Goal: Find specific page/section: Find specific page/section

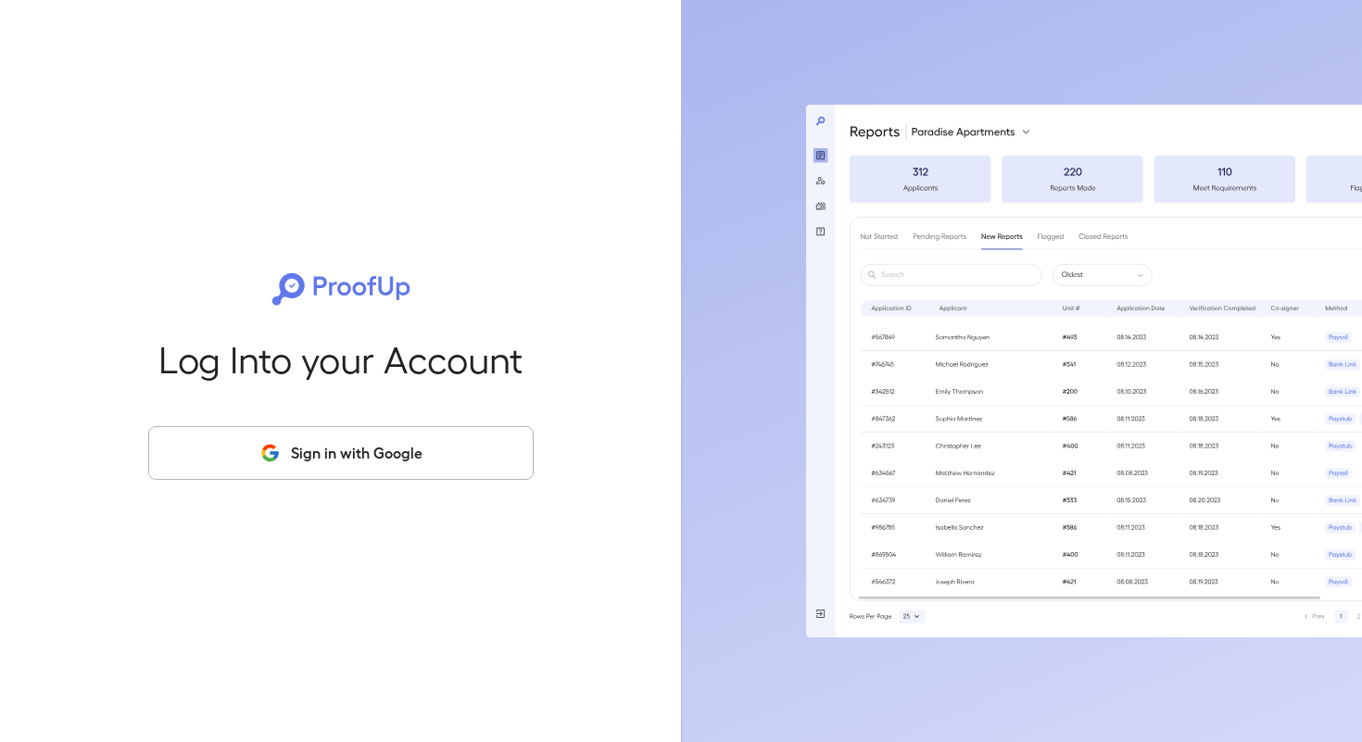
click at [350, 458] on button "Sign in with Google" at bounding box center [340, 453] width 385 height 54
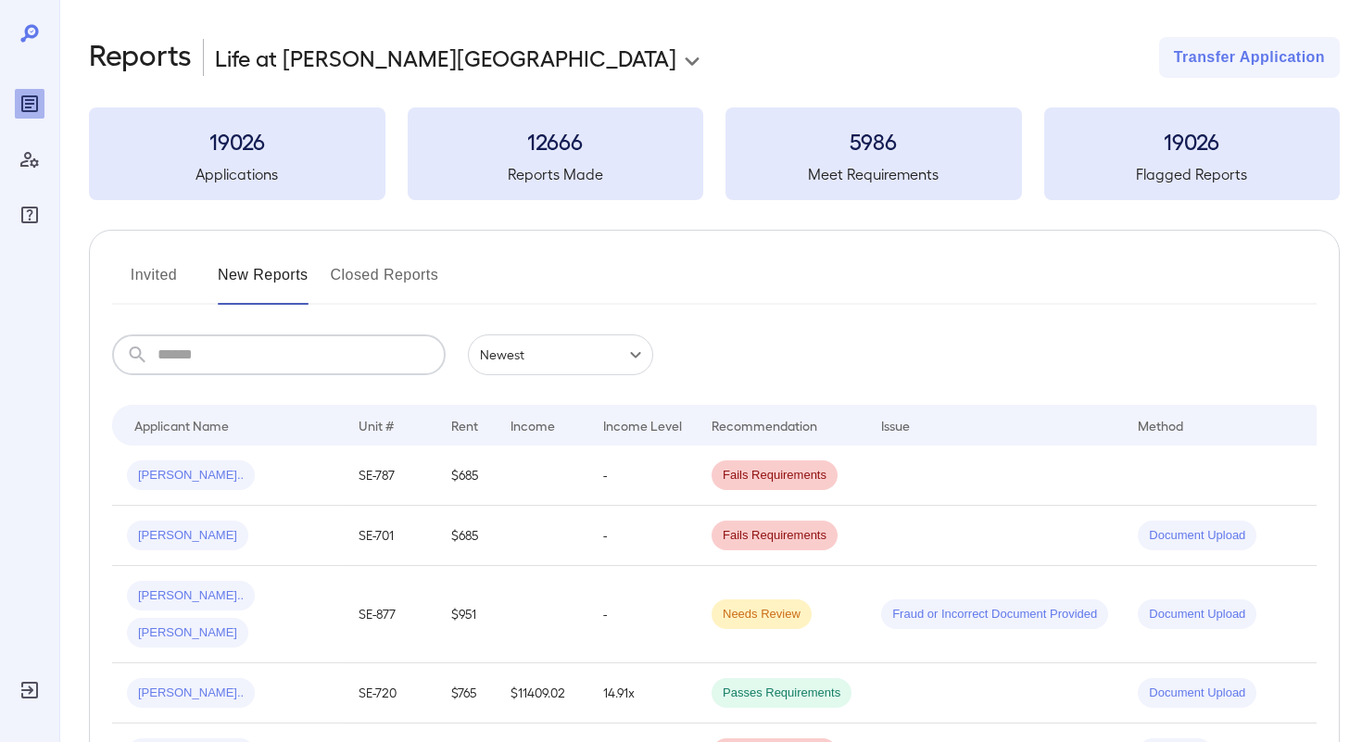
click at [267, 362] on input "text" at bounding box center [301, 354] width 288 height 41
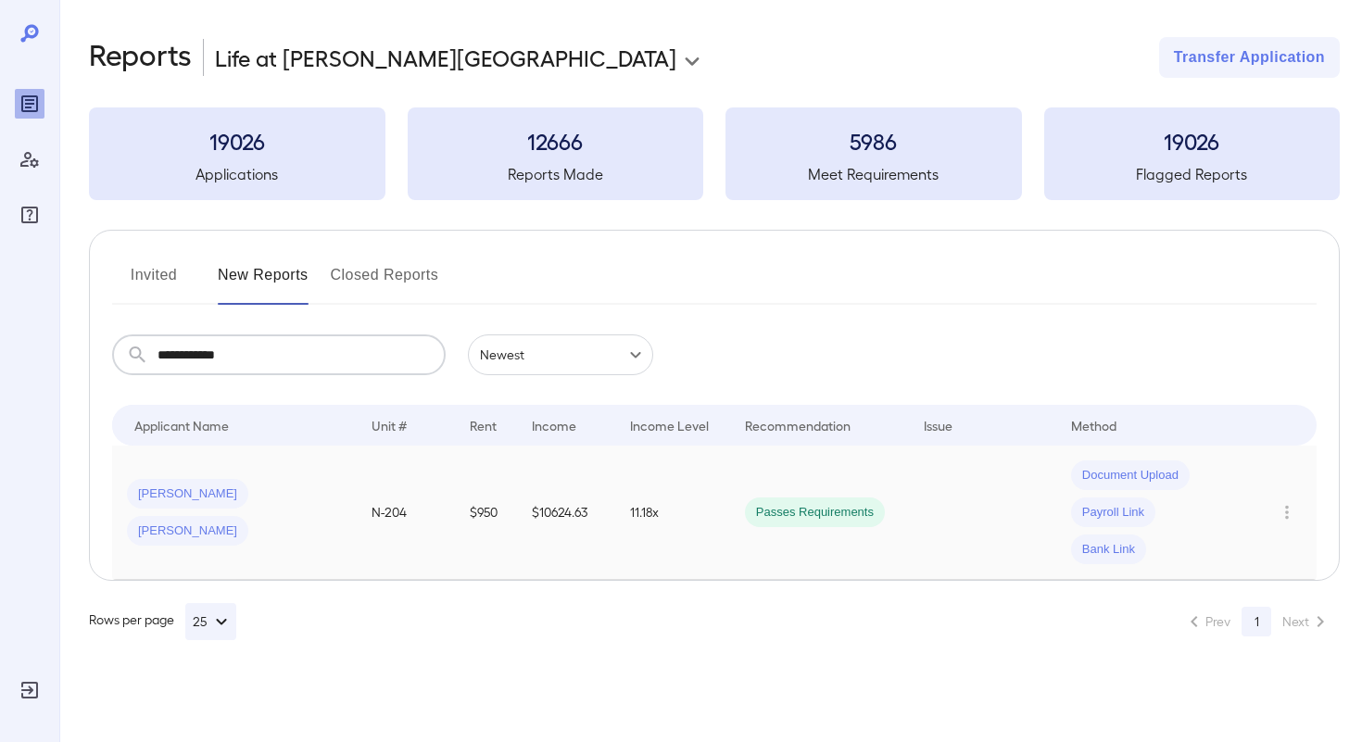
type input "**********"
click at [209, 531] on td "[PERSON_NAME] [PERSON_NAME]" at bounding box center [234, 513] width 245 height 134
